Goal: Task Accomplishment & Management: Use online tool/utility

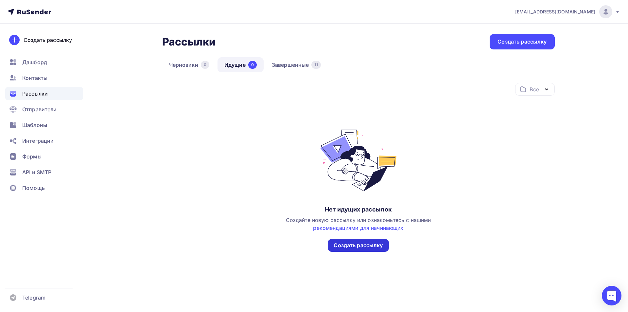
click at [340, 251] on div "Создать рассылку" at bounding box center [358, 245] width 61 height 13
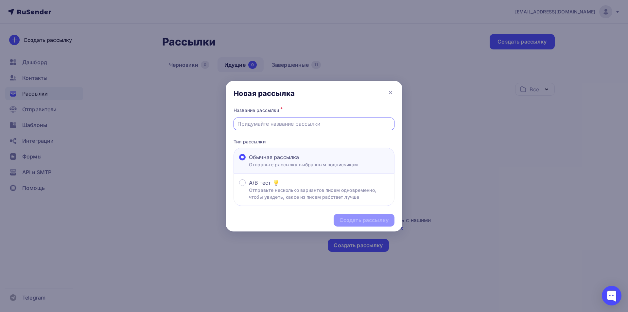
click at [296, 125] on input "text" at bounding box center [314, 124] width 153 height 8
type input "Чек-лист 8"
click at [360, 219] on div "Создать рассылку" at bounding box center [364, 220] width 49 height 8
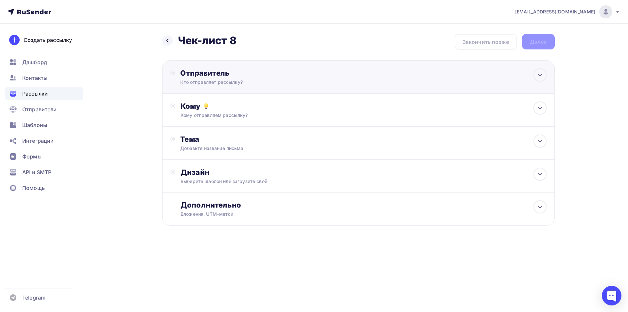
click at [224, 77] on div "Отправитель" at bounding box center [251, 72] width 142 height 9
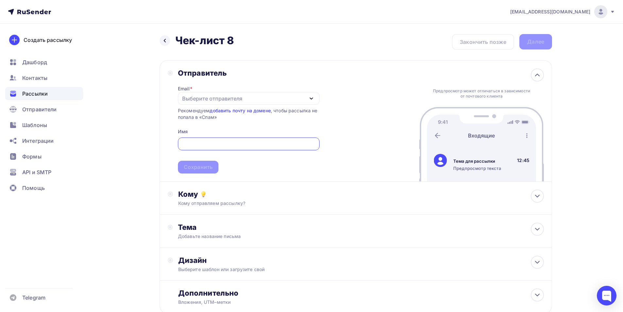
click at [200, 95] on div "Выберите отправителя" at bounding box center [212, 99] width 60 height 8
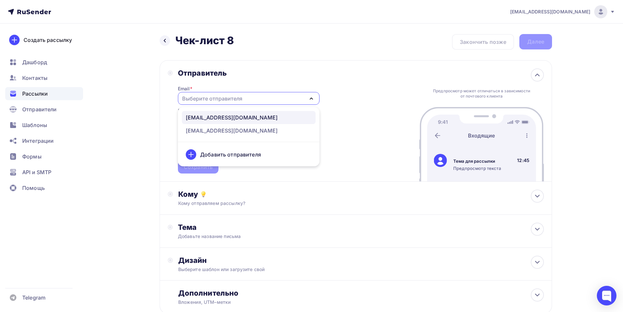
click at [202, 118] on div "[EMAIL_ADDRESS][DOMAIN_NAME]" at bounding box center [232, 118] width 92 height 8
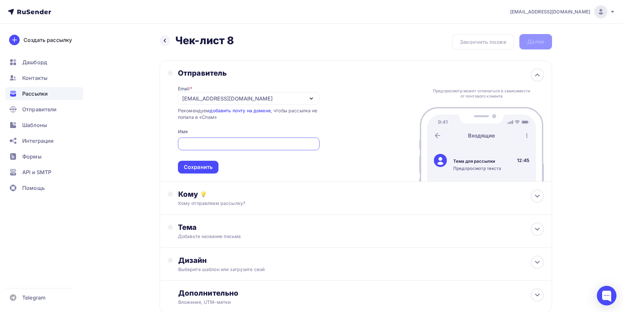
click at [201, 146] on input "text" at bounding box center [249, 144] width 134 height 8
type input "[PERSON_NAME]"
click at [199, 165] on div "Сохранить" at bounding box center [198, 167] width 29 height 8
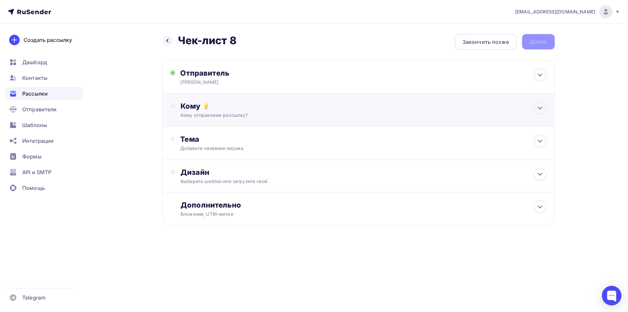
click at [228, 117] on div "Кому отправляем рассылку?" at bounding box center [345, 115] width 329 height 7
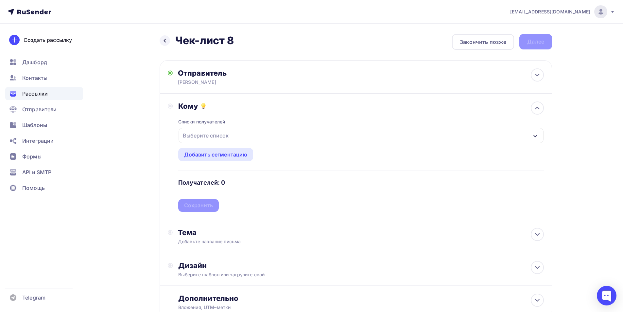
click at [212, 137] on div "Выберите список" at bounding box center [205, 136] width 51 height 12
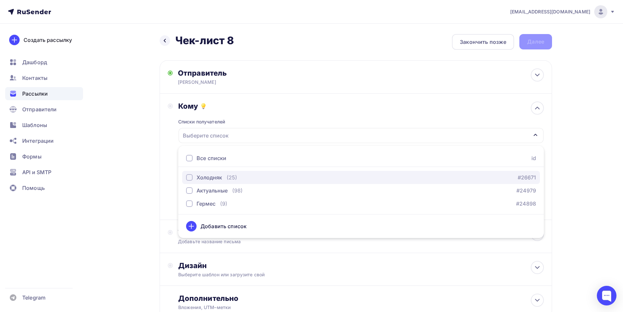
click at [189, 177] on div "button" at bounding box center [189, 177] width 7 height 7
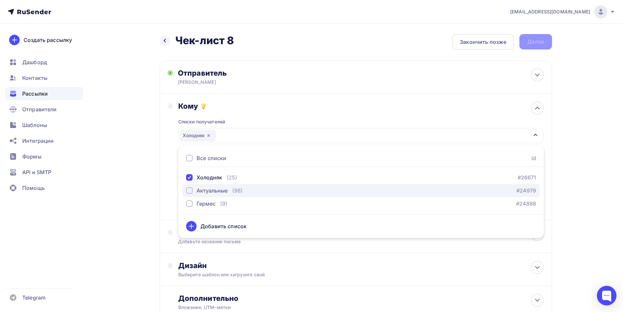
click at [189, 190] on div "button" at bounding box center [189, 190] width 7 height 7
click at [148, 186] on div "Назад Чек-лист 8 Чек-лист 8 Закончить позже Далее Отправитель [PERSON_NAME] Ema…" at bounding box center [312, 192] width 536 height 337
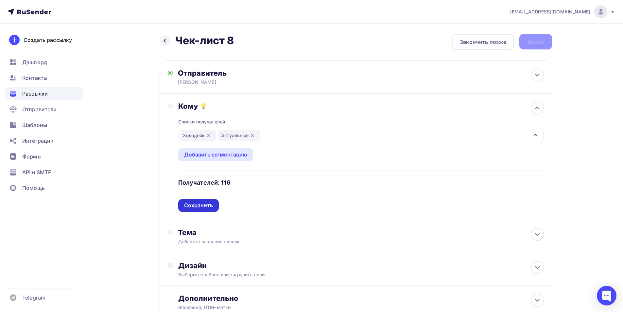
click at [189, 201] on div "Сохранить" at bounding box center [198, 205] width 41 height 13
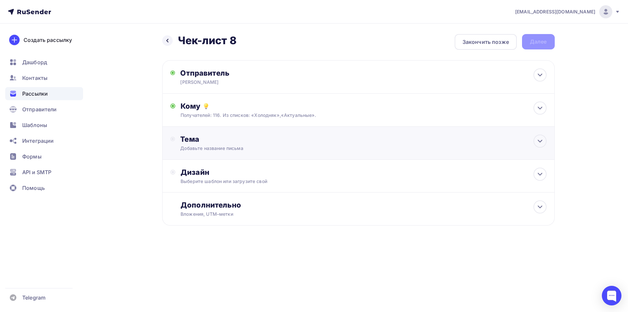
click at [198, 135] on div "Тема" at bounding box center [244, 138] width 129 height 9
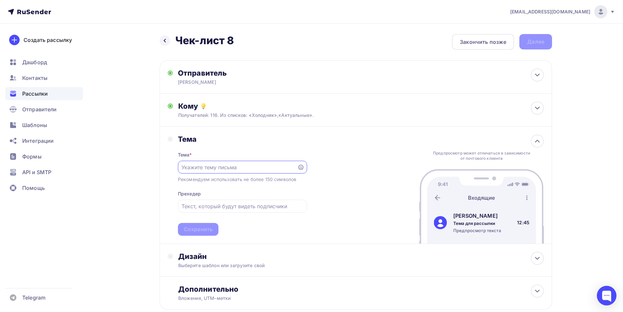
click at [190, 167] on input "text" at bounding box center [238, 167] width 112 height 8
type input "[PERSON_NAME]"
type input "Планинг огрузок на 42-ю неделю"
click at [217, 209] on input "text" at bounding box center [243, 206] width 122 height 8
type input "Д"
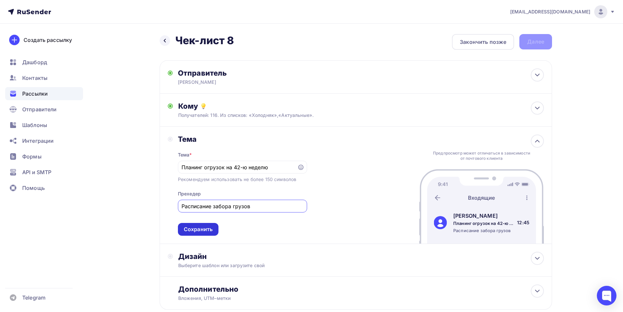
type input "Расписание забора грузов"
click at [193, 231] on div "Сохранить" at bounding box center [198, 229] width 29 height 8
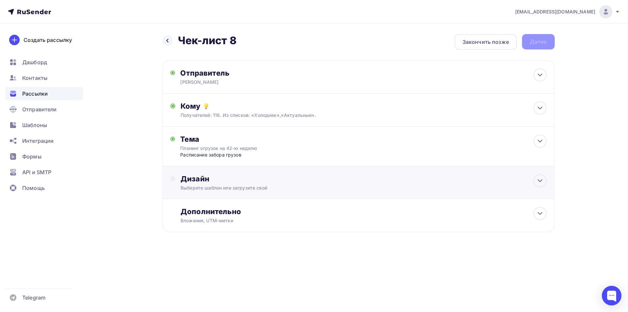
click at [190, 188] on div "Выберите шаблон или загрузите свой" at bounding box center [345, 188] width 329 height 7
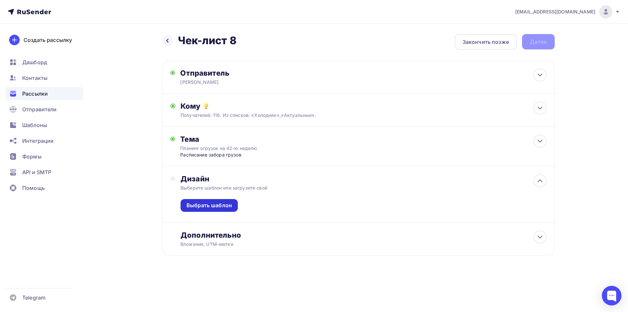
click at [197, 203] on div "Выбрать шаблон" at bounding box center [208, 206] width 45 height 8
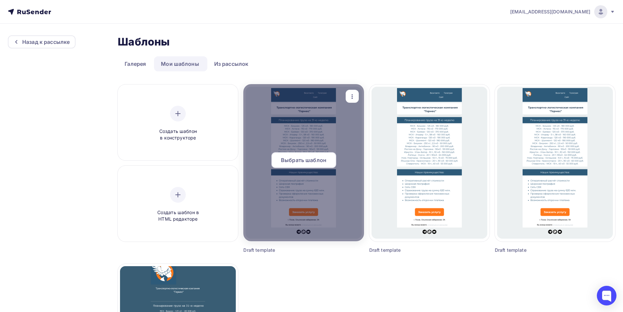
click at [282, 177] on div at bounding box center [303, 162] width 120 height 157
click at [286, 160] on span "Выбрать шаблон" at bounding box center [303, 160] width 45 height 8
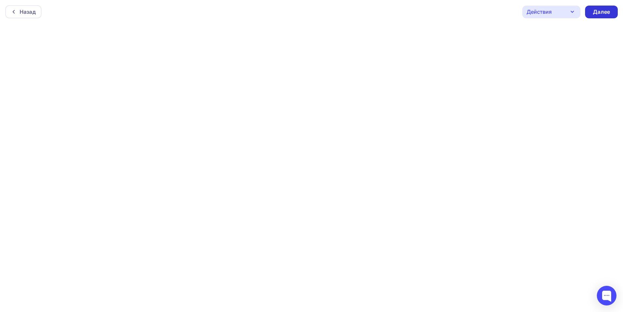
click at [606, 16] on div "Далее" at bounding box center [601, 12] width 33 height 13
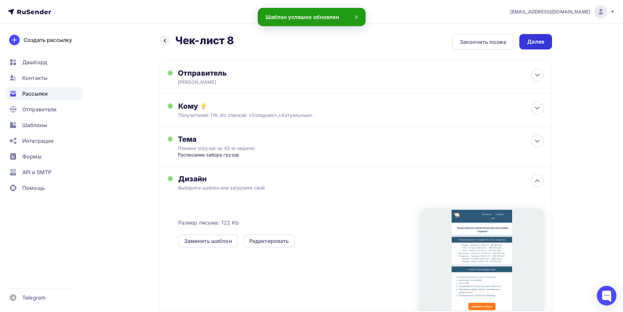
click at [537, 39] on div "Далее" at bounding box center [535, 42] width 17 height 8
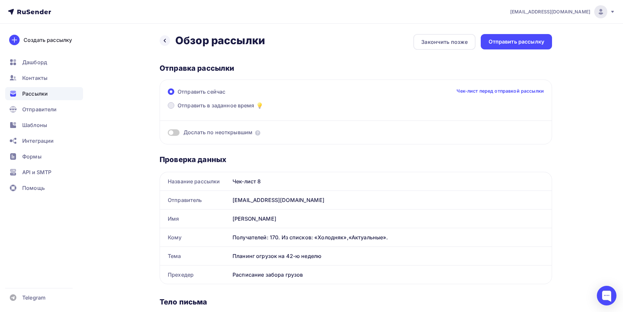
click at [225, 105] on span "Отправить в заданное время" at bounding box center [216, 105] width 77 height 8
click at [178, 109] on input "Отправить в заданное время" at bounding box center [178, 109] width 0 height 0
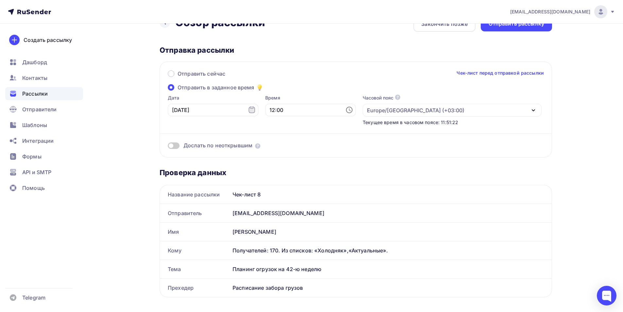
scroll to position [11, 0]
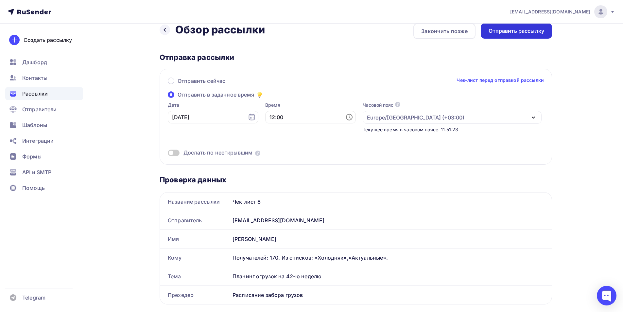
click at [498, 32] on div "Отправить рассылку" at bounding box center [517, 31] width 56 height 8
